Goal: Task Accomplishment & Management: Manage account settings

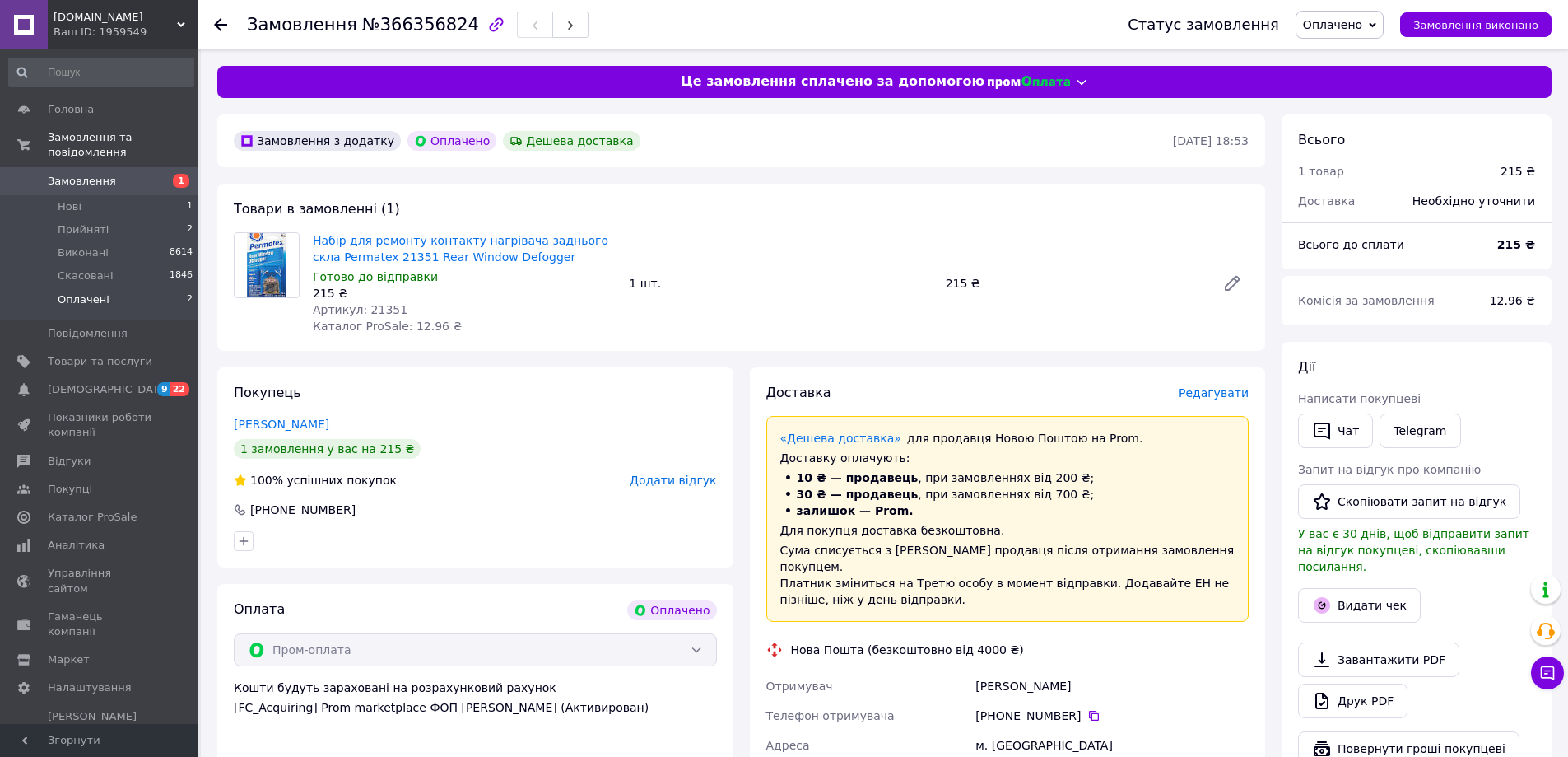
click at [98, 292] on span "Оплачені" at bounding box center [83, 299] width 52 height 15
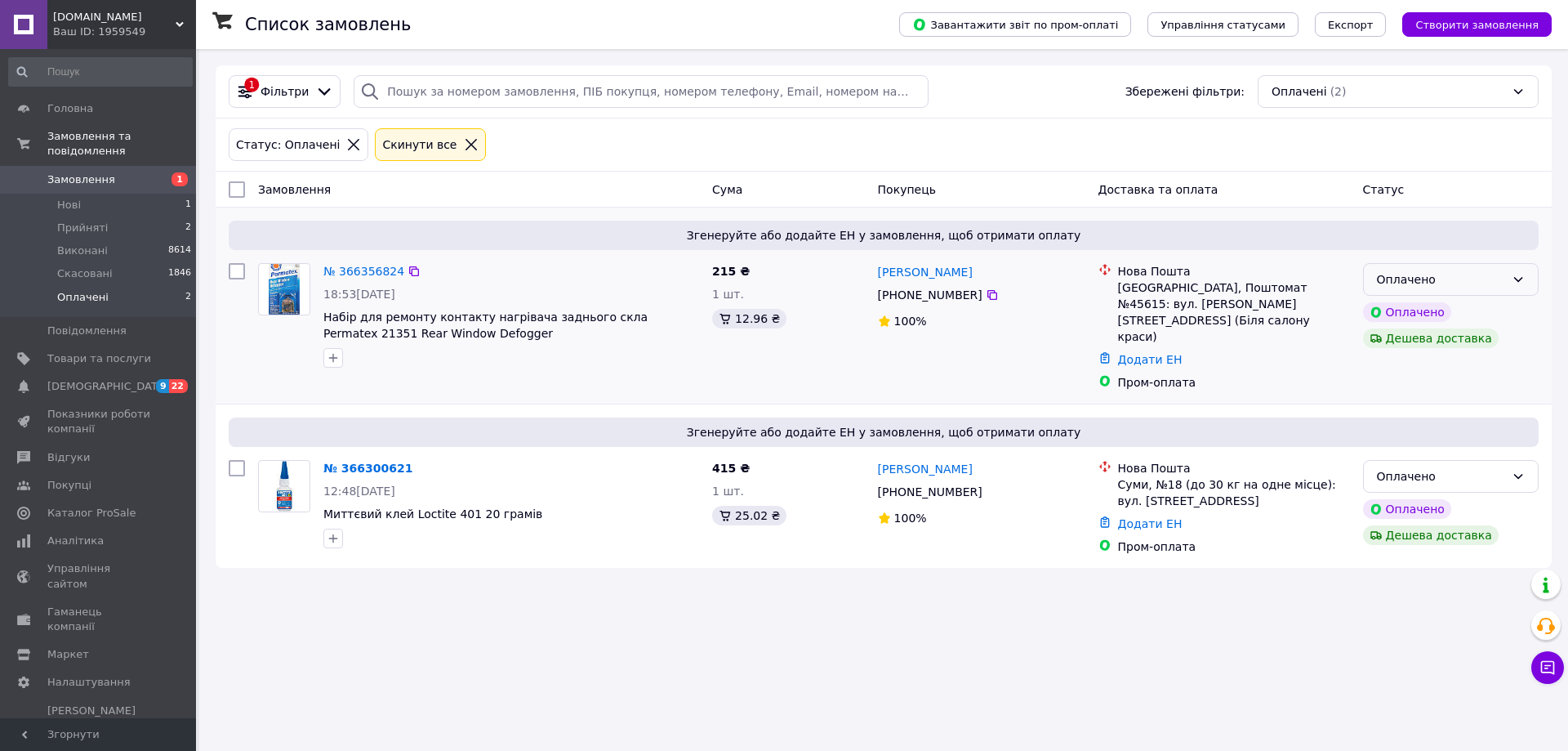
click at [1463, 281] on div "Оплачено" at bounding box center [1441, 280] width 128 height 18
click at [1426, 314] on li "Прийнято" at bounding box center [1450, 315] width 174 height 29
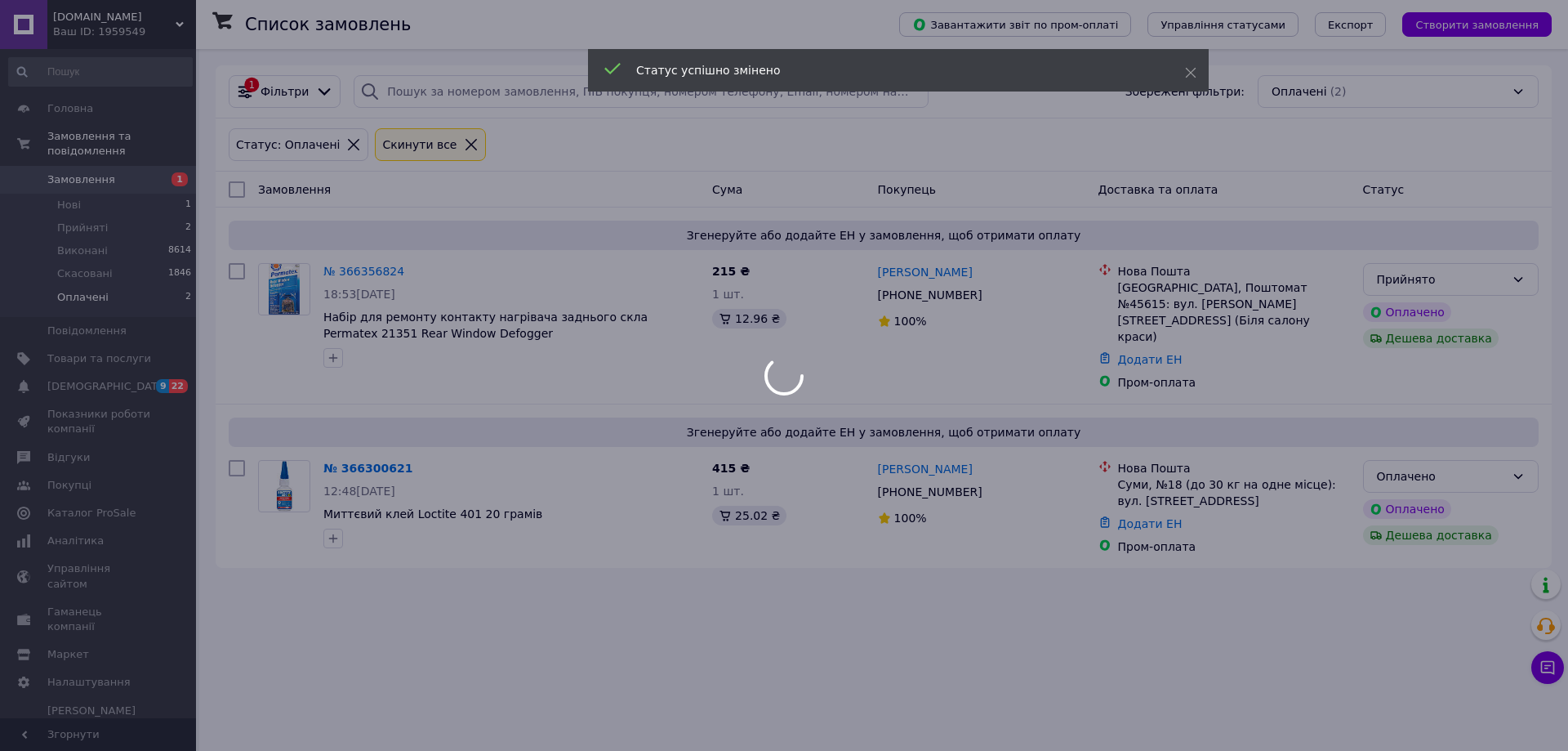
click at [1440, 456] on div at bounding box center [784, 376] width 1568 height 751
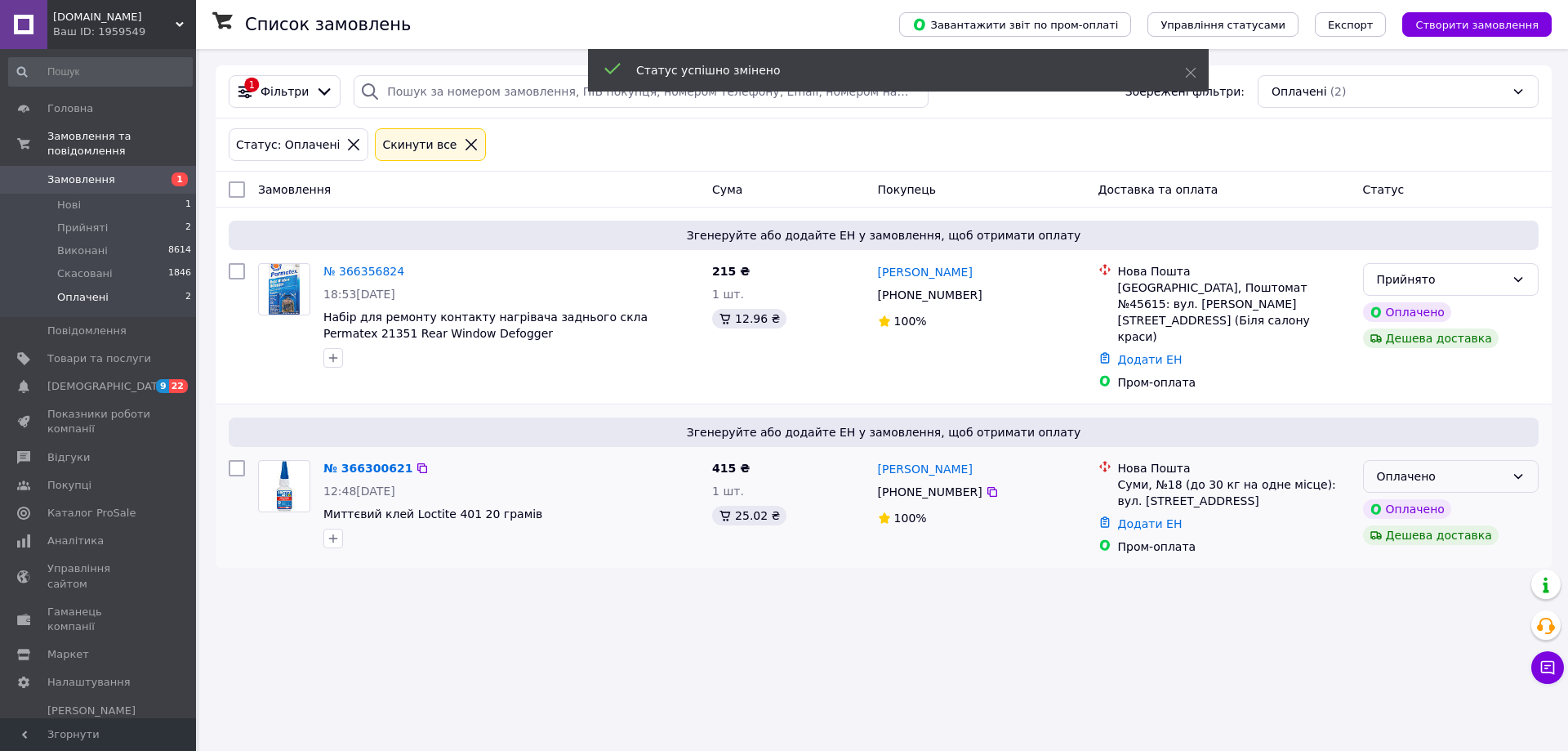
click at [1404, 467] on div "Оплачено" at bounding box center [1441, 476] width 128 height 18
click at [1387, 492] on li "Прийнято" at bounding box center [1450, 489] width 174 height 29
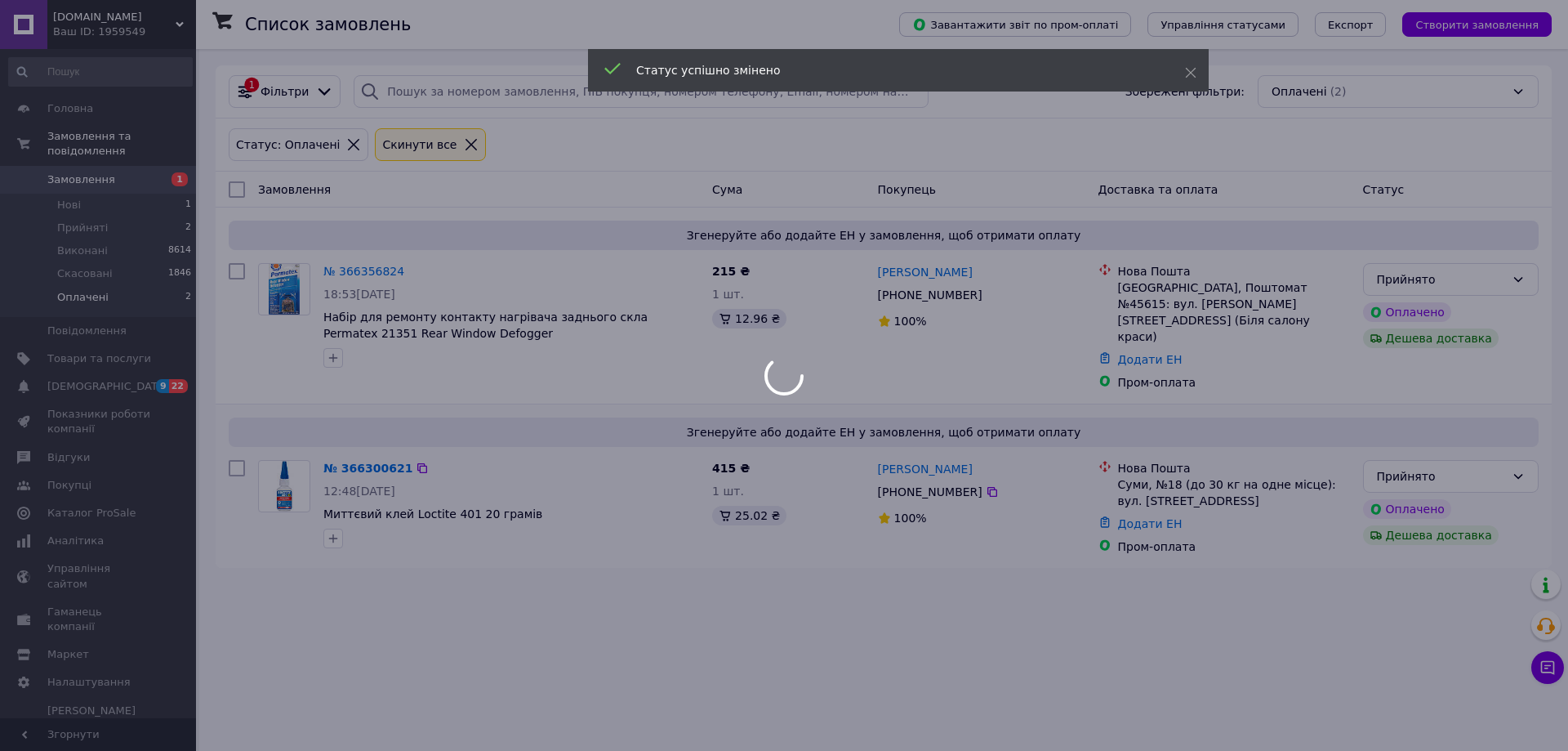
click at [647, 541] on body "Permatex.com.ua Ваш ID: 1959549 Сайт Permatex.com.ua Кабінет покупця Перевірити…" at bounding box center [784, 376] width 1568 height 751
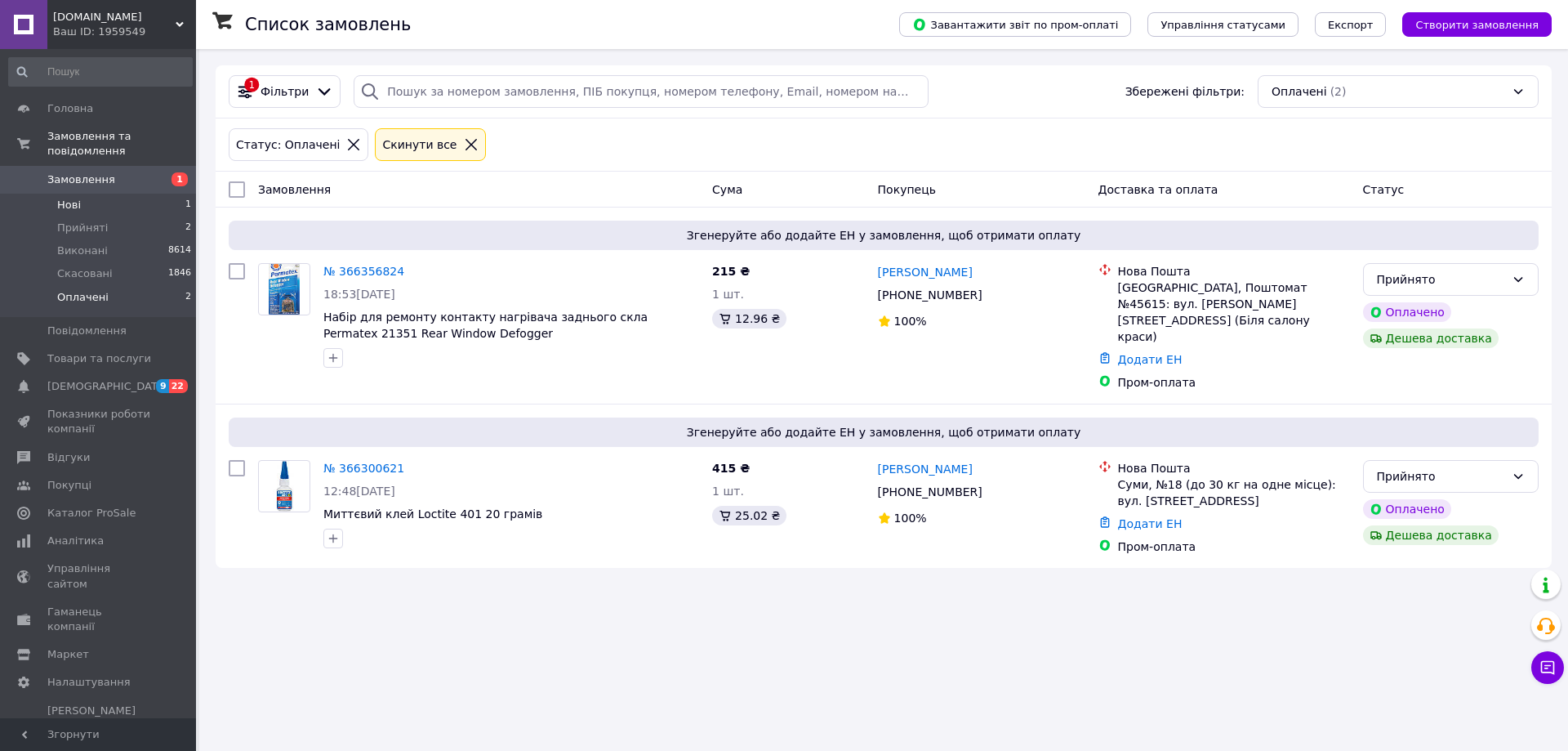
click at [79, 197] on span "Нові" at bounding box center [69, 204] width 24 height 14
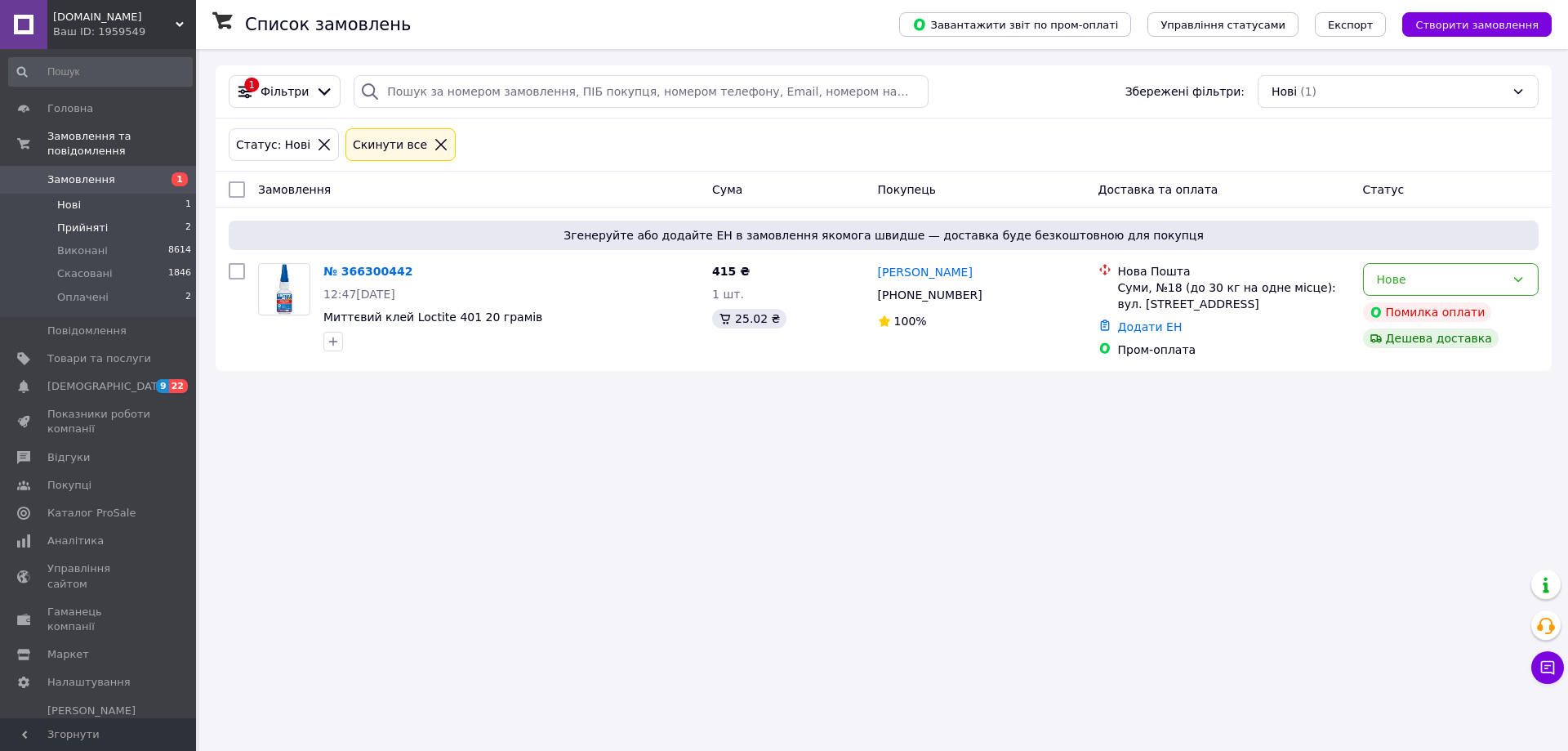
click at [88, 221] on span "Прийняті" at bounding box center [82, 228] width 51 height 14
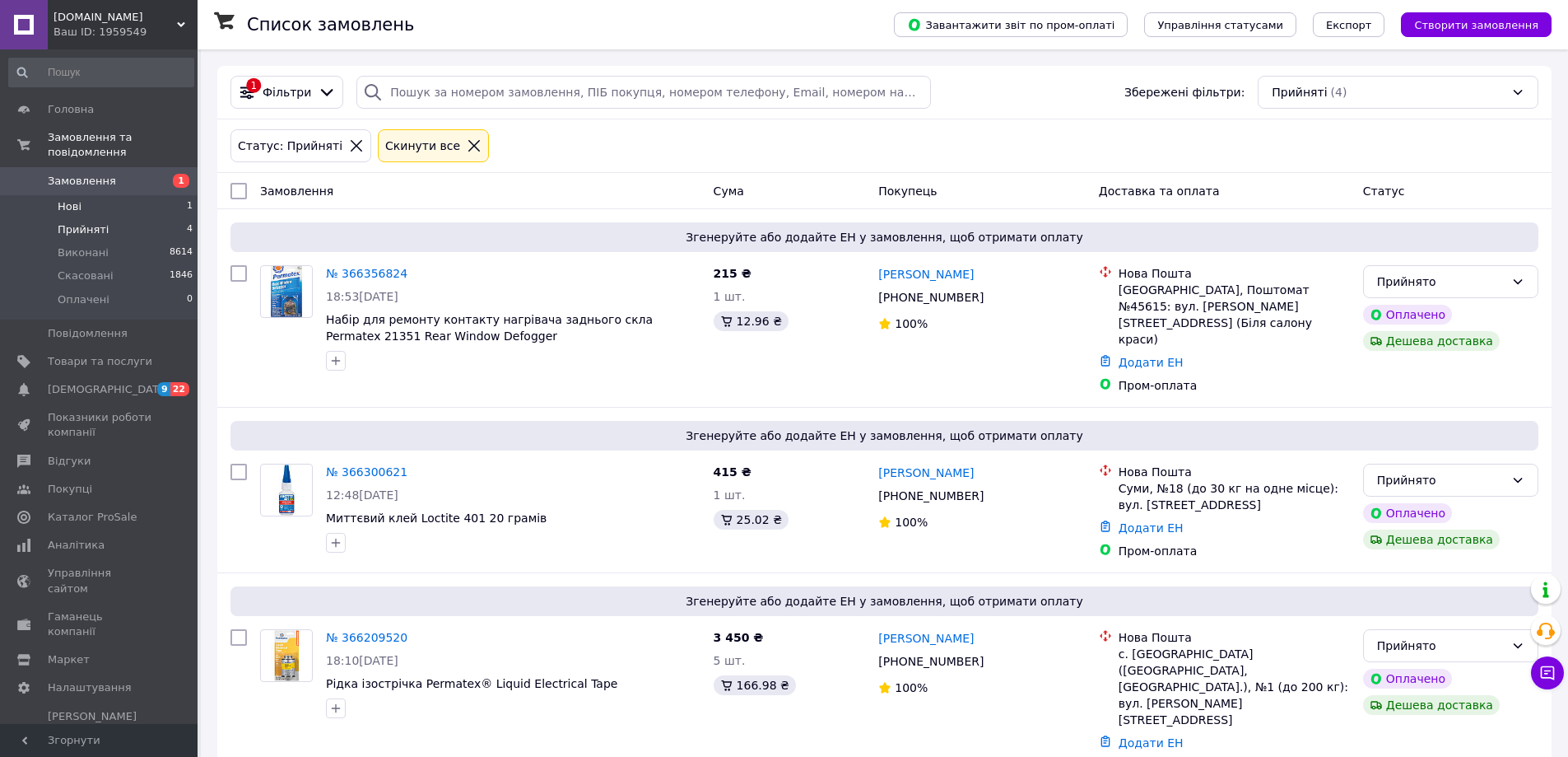
click at [64, 199] on span "Нові" at bounding box center [69, 206] width 24 height 15
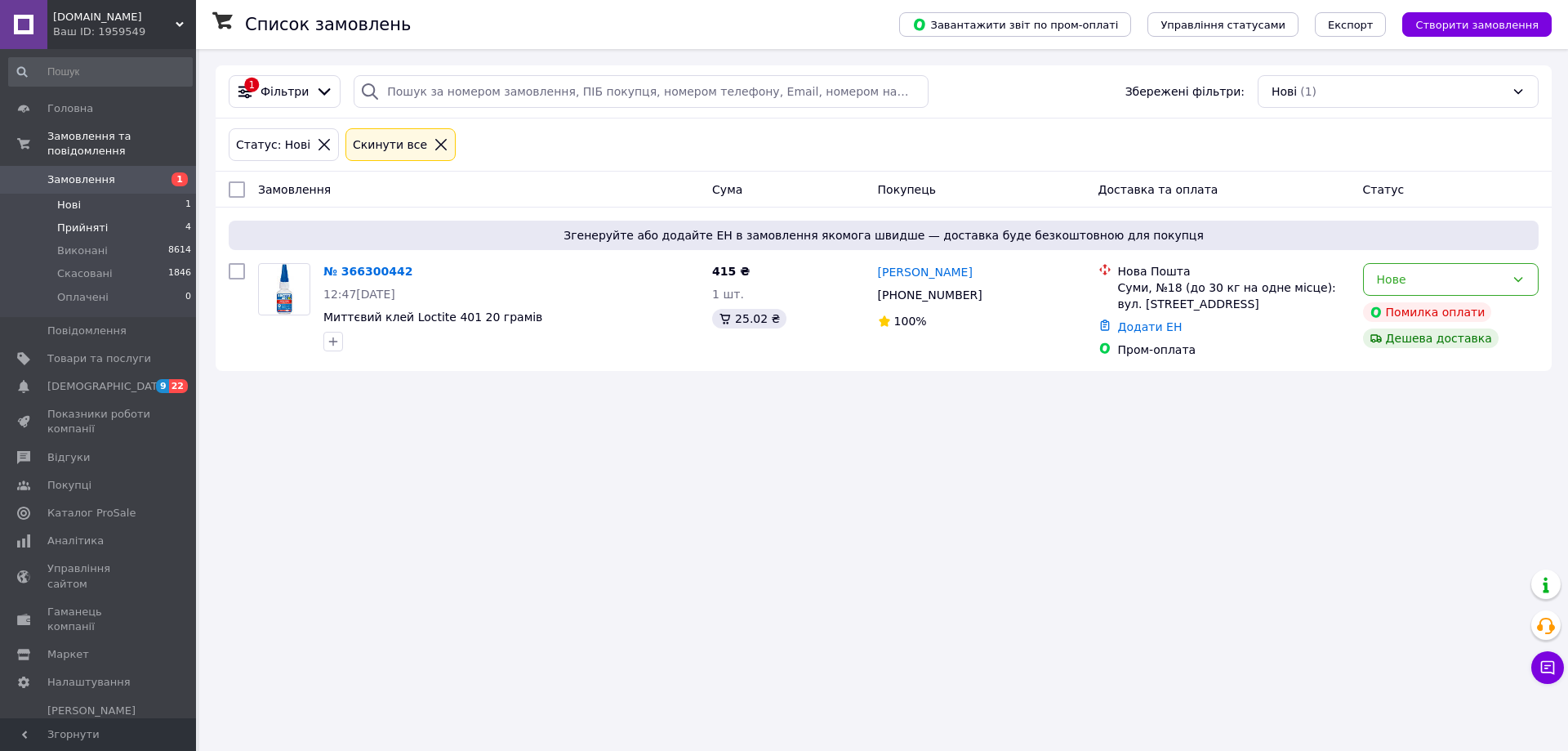
click at [73, 221] on span "Прийняті" at bounding box center [82, 228] width 51 height 14
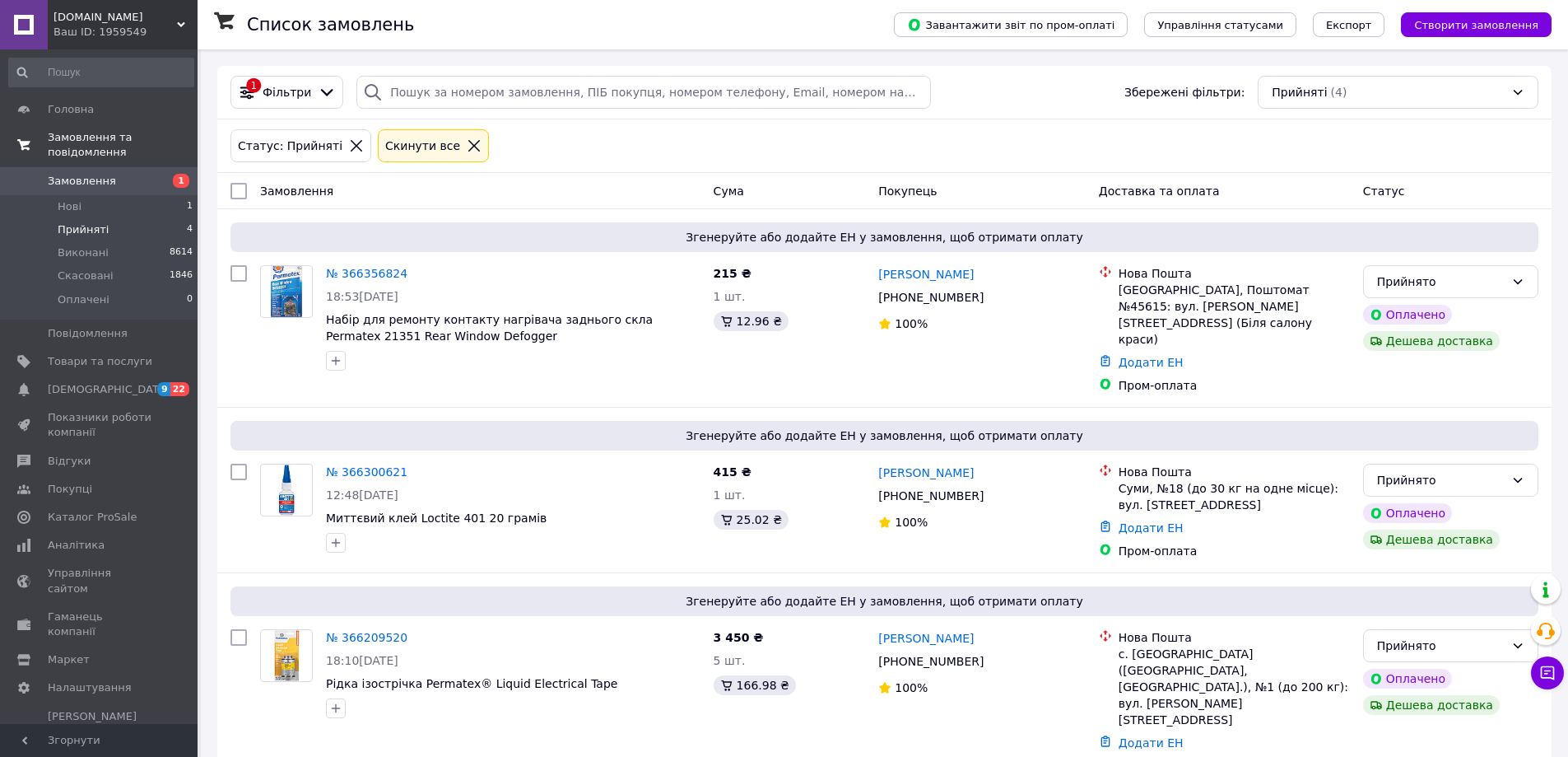
click at [91, 140] on span "Замовлення та повідомлення" at bounding box center [122, 145] width 150 height 29
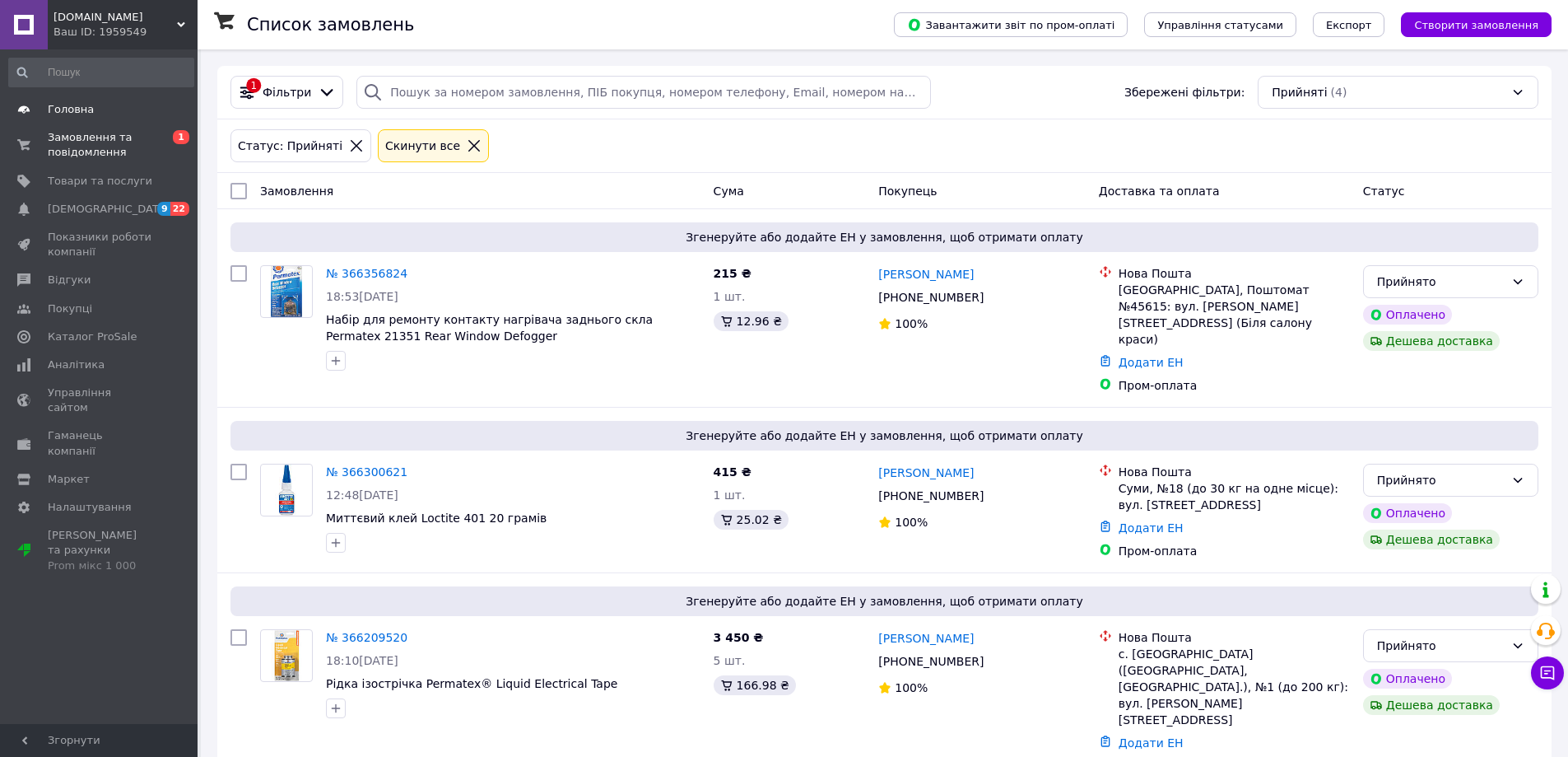
click at [52, 108] on span "Головна" at bounding box center [70, 109] width 46 height 15
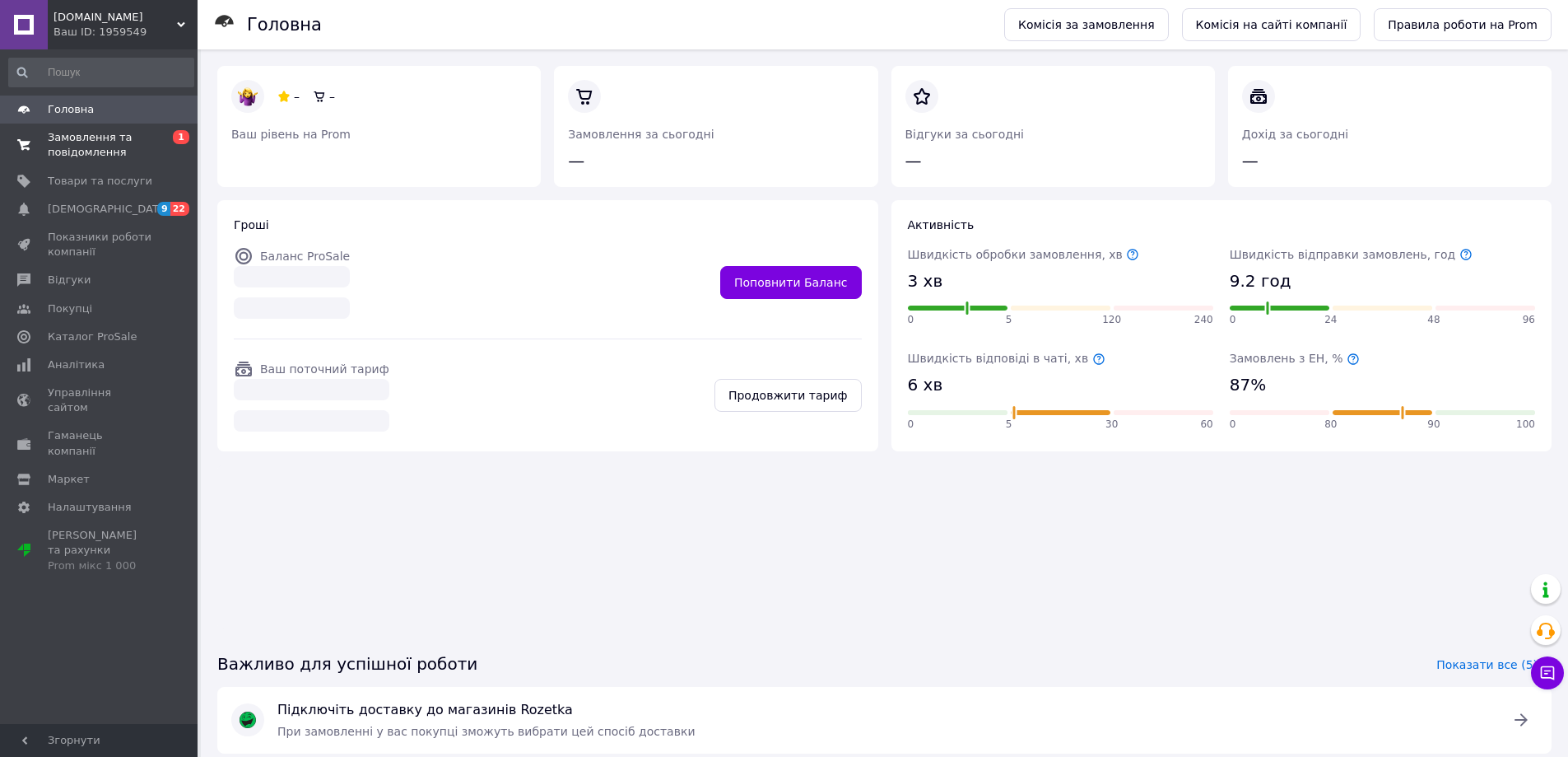
click at [57, 134] on span "Замовлення та повідомлення" at bounding box center [99, 145] width 105 height 29
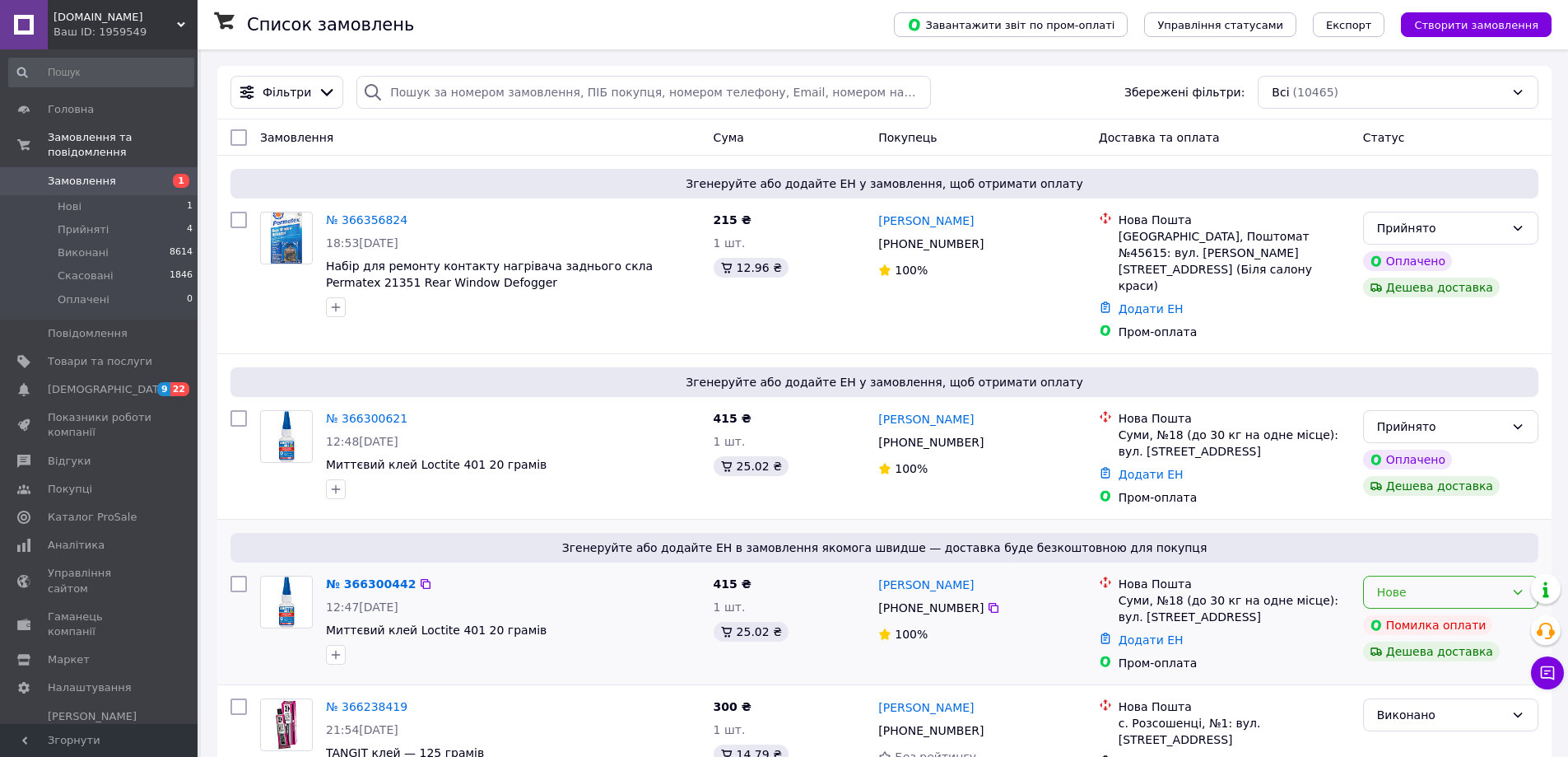
click at [1475, 583] on div "Нове" at bounding box center [1440, 592] width 128 height 18
click at [1418, 658] on li "Скасовано" at bounding box center [1450, 664] width 173 height 29
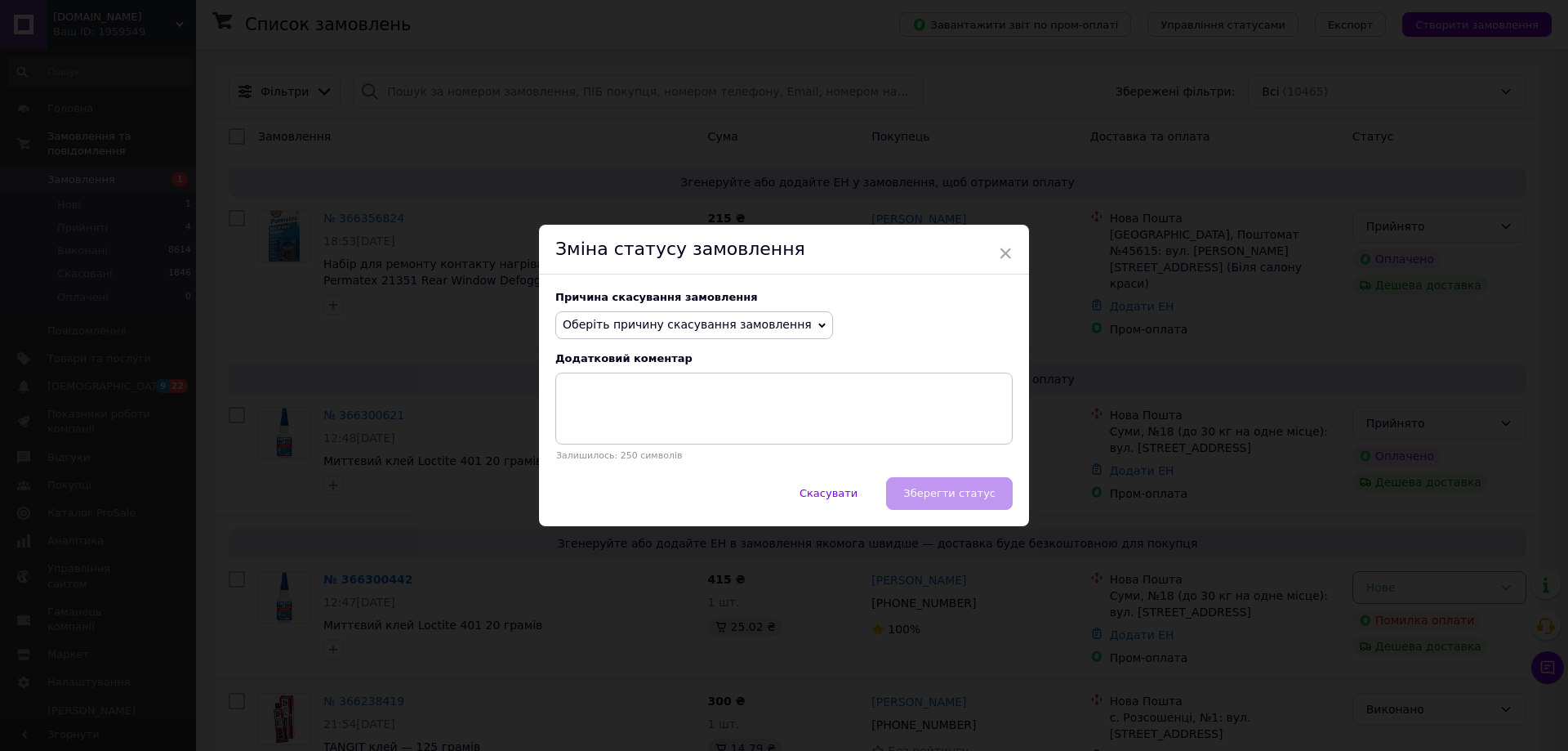
click at [732, 330] on span "Оберіть причину скасування замовлення" at bounding box center [687, 324] width 249 height 13
click at [602, 450] on li "Замовлення-дублікат" at bounding box center [694, 448] width 276 height 23
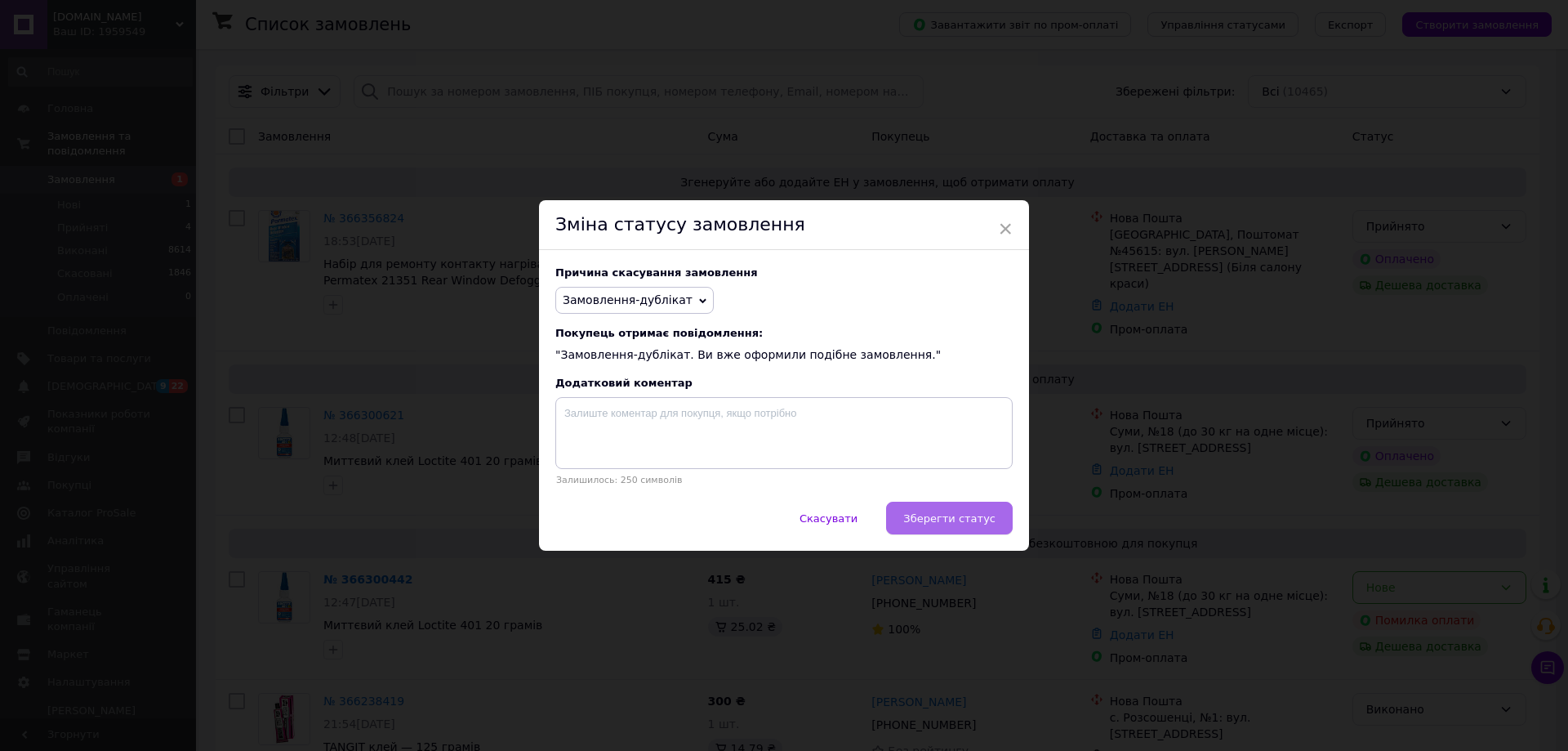
click at [974, 510] on button "Зберегти статус" at bounding box center [949, 518] width 127 height 33
